Goal: Task Accomplishment & Management: Manage account settings

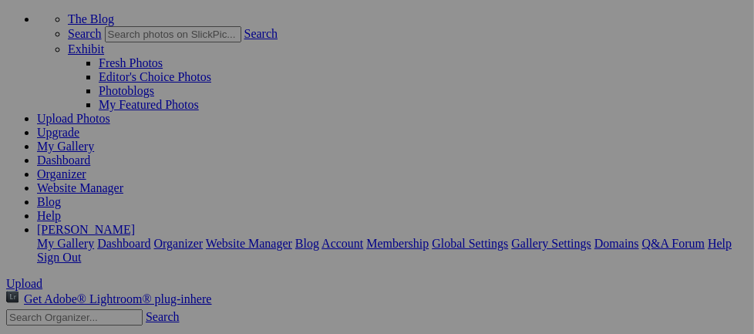
scroll to position [50, 0]
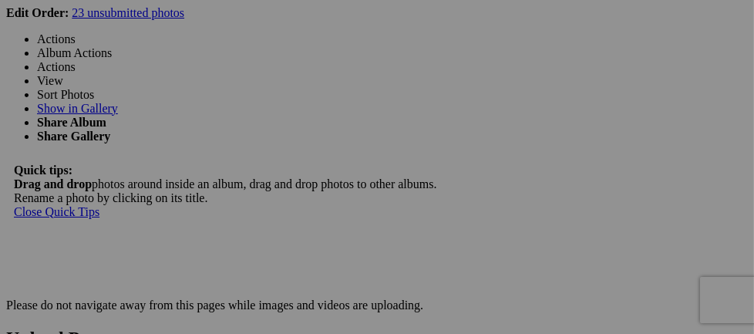
scroll to position [2794, 0]
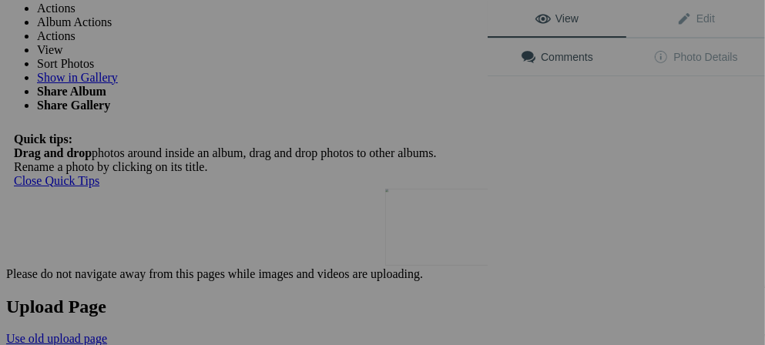
click at [446, 213] on button at bounding box center [430, 172] width 116 height 124
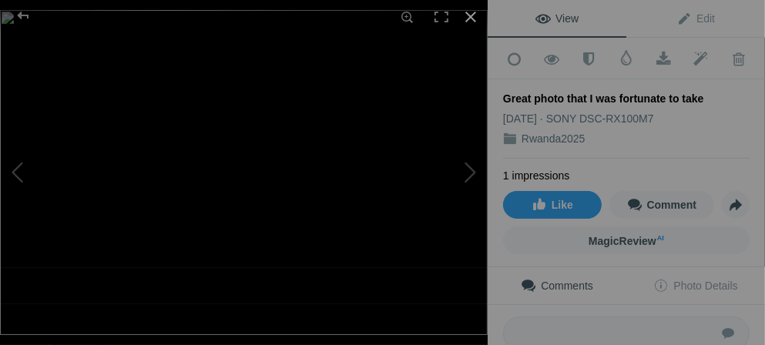
click at [473, 16] on div at bounding box center [471, 17] width 34 height 34
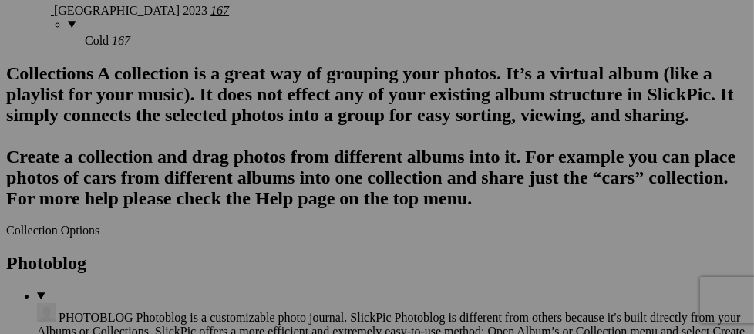
scroll to position [1688, 0]
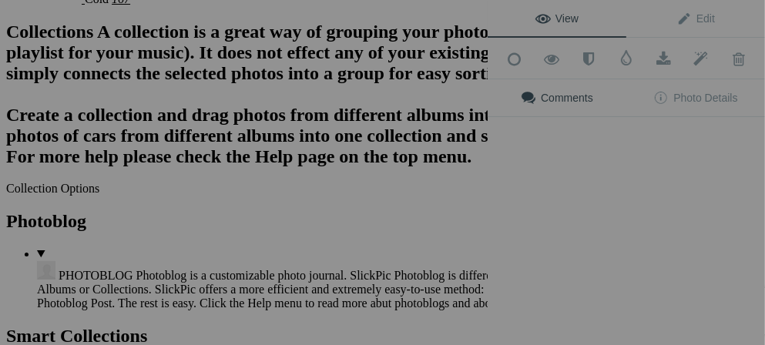
click at [589, 146] on div "View Edit Add to Quick Collection Remove from Quick Collection Hide from Public…" at bounding box center [627, 172] width 278 height 345
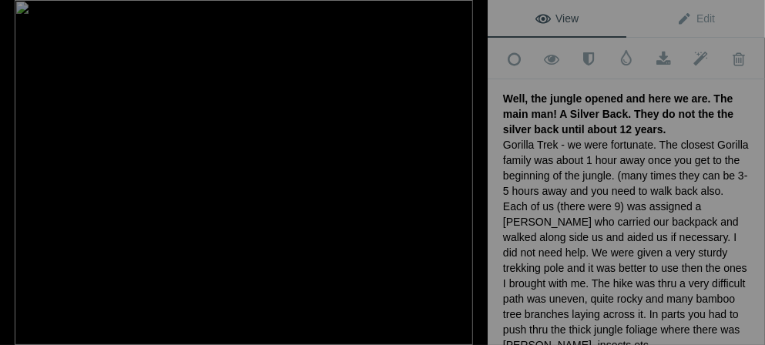
click at [472, 19] on div at bounding box center [471, 17] width 34 height 34
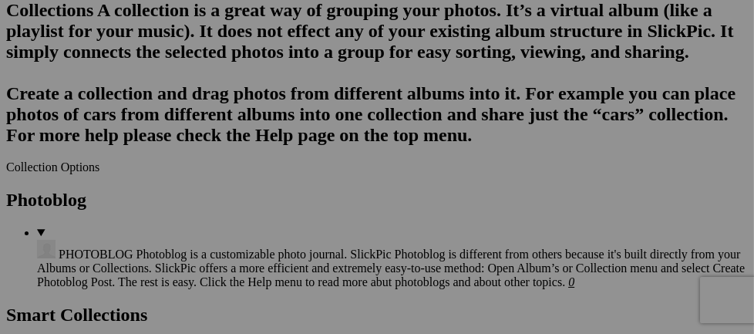
scroll to position [1855, 0]
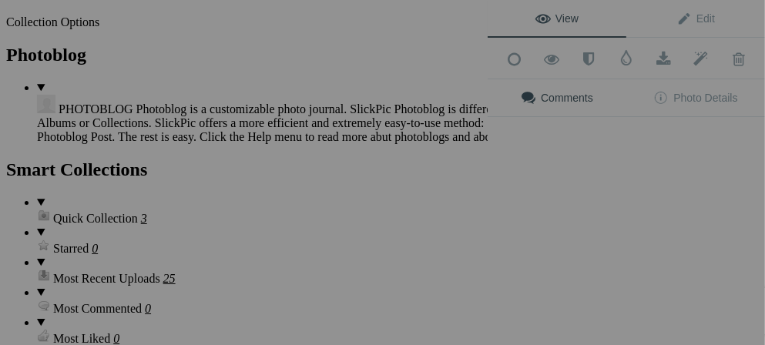
click at [580, 190] on div "View Edit Add to Quick Collection Remove from Quick Collection Hide from Public…" at bounding box center [627, 172] width 278 height 345
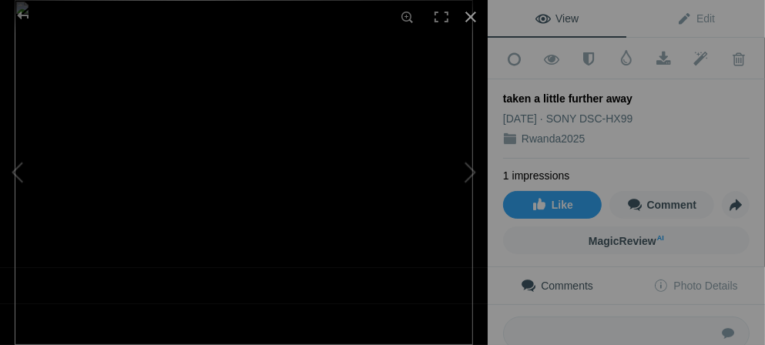
click at [465, 17] on div at bounding box center [471, 17] width 34 height 34
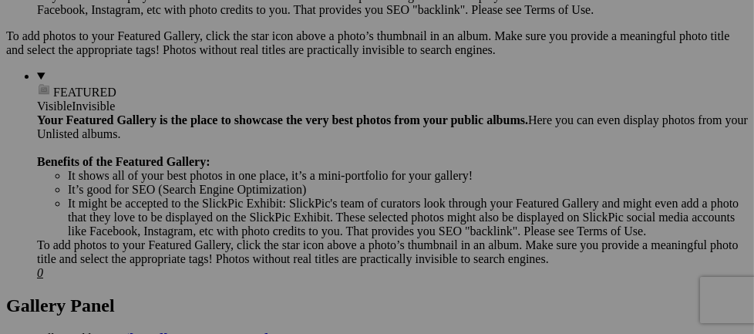
scroll to position [0, 0]
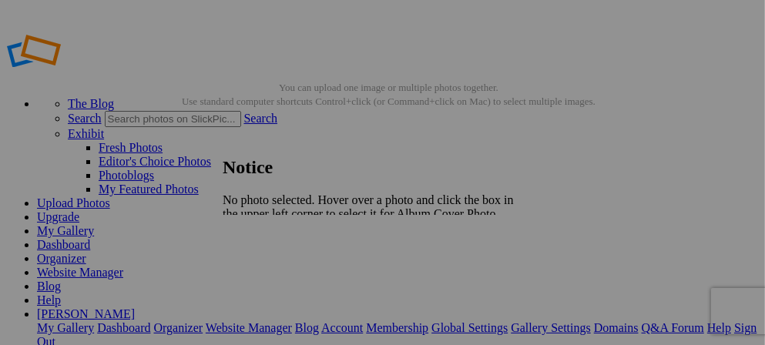
click at [251, 239] on span "Close" at bounding box center [237, 240] width 28 height 13
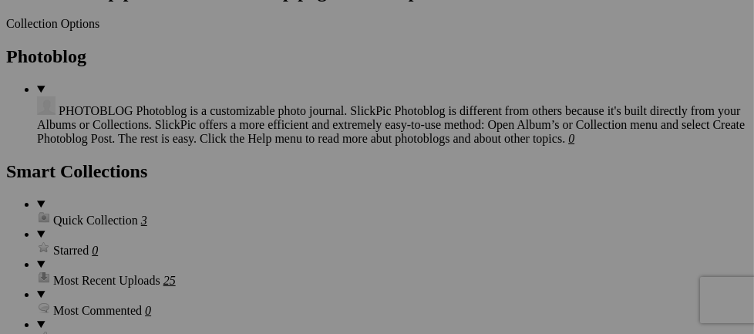
scroll to position [1822, 0]
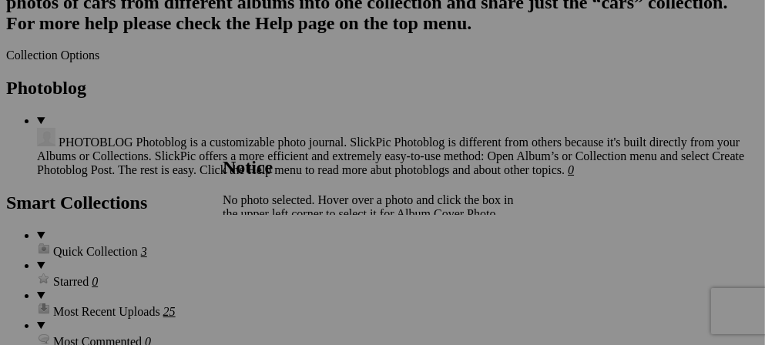
click at [251, 237] on link "Close" at bounding box center [237, 240] width 28 height 13
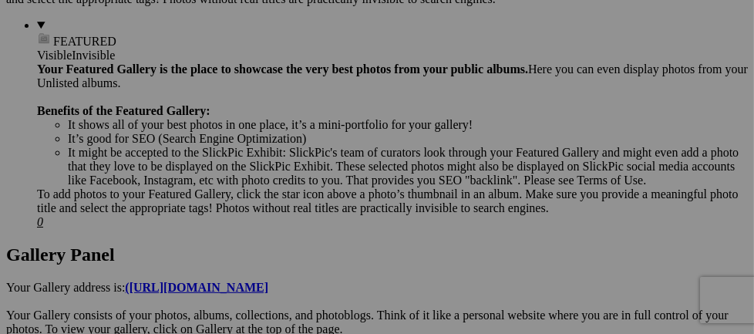
scroll to position [0, 0]
